Goal: Information Seeking & Learning: Learn about a topic

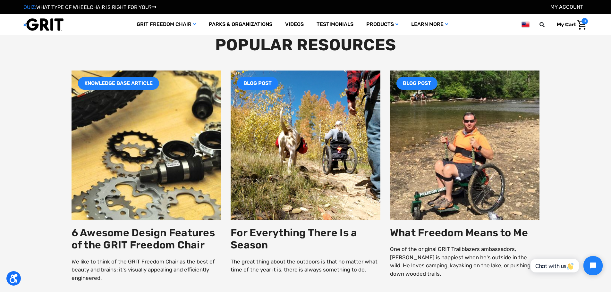
scroll to position [1090, 0]
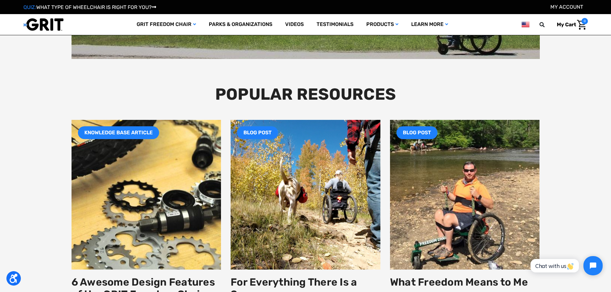
click at [561, 25] on span "My Cart" at bounding box center [566, 24] width 19 height 6
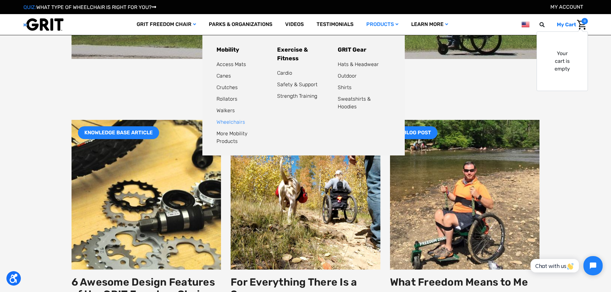
click at [234, 120] on link "Wheelchairs" at bounding box center [230, 122] width 29 height 6
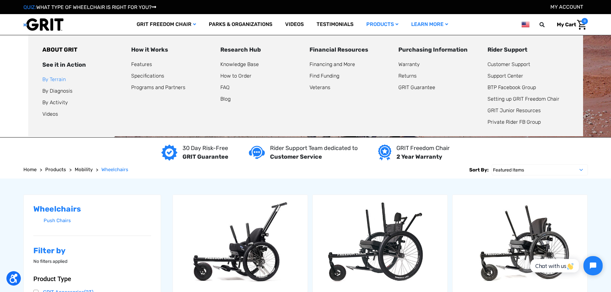
click at [48, 77] on link "By Terrain" at bounding box center [53, 79] width 23 height 6
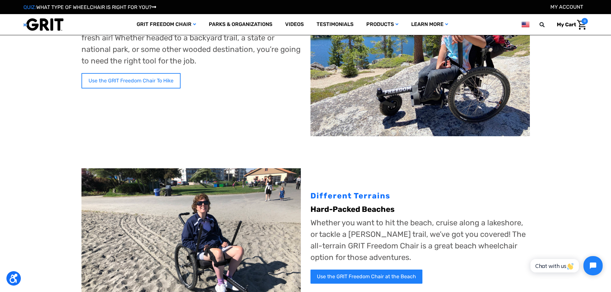
click at [114, 81] on link "Use the GRIT Freedom Chair To Hike" at bounding box center [130, 80] width 99 height 15
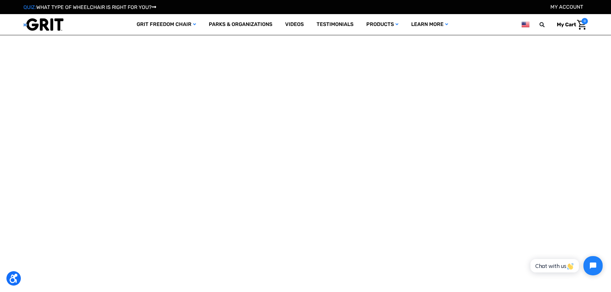
scroll to position [545, 0]
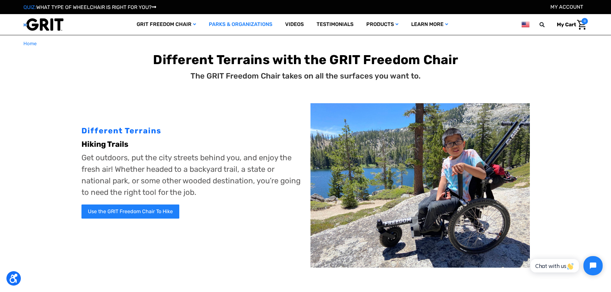
click at [233, 23] on link "Parks & Organizations" at bounding box center [240, 24] width 76 height 21
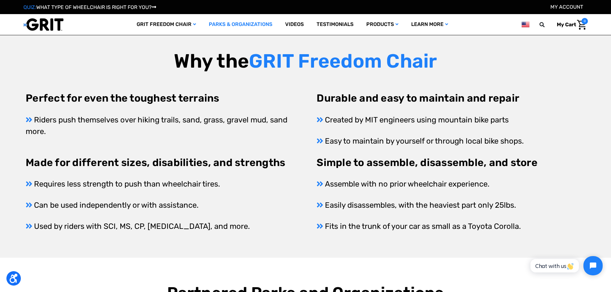
scroll to position [289, 0]
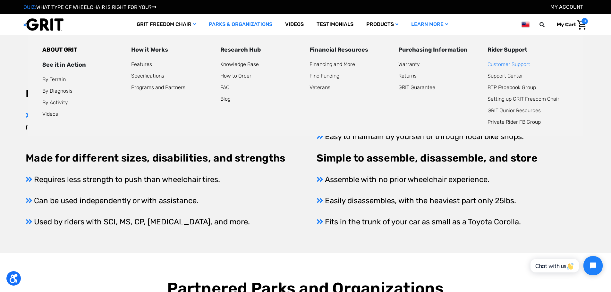
click at [505, 65] on link "Customer Support" at bounding box center [508, 64] width 43 height 6
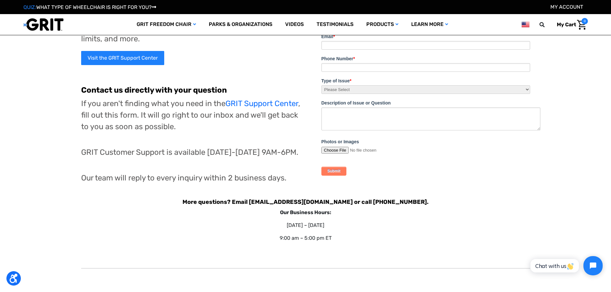
scroll to position [64, 0]
